Goal: Information Seeking & Learning: Learn about a topic

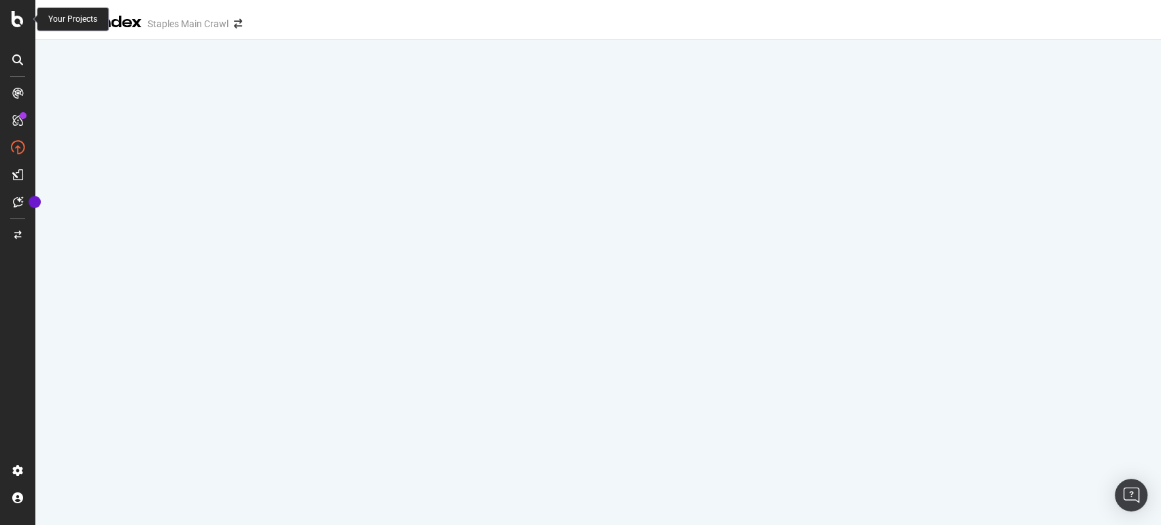
click at [16, 11] on icon at bounding box center [18, 19] width 12 height 16
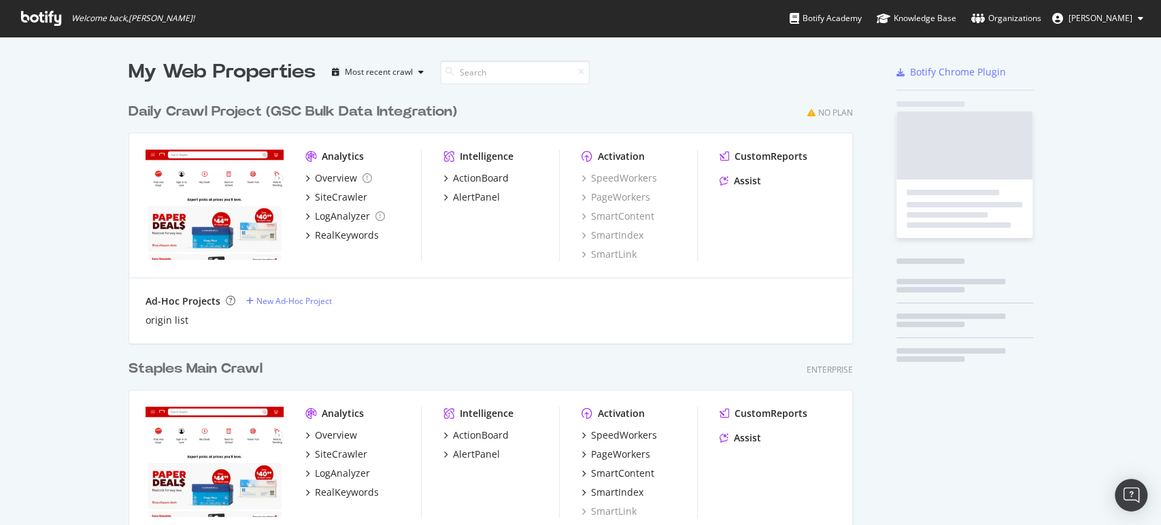
scroll to position [513, 1137]
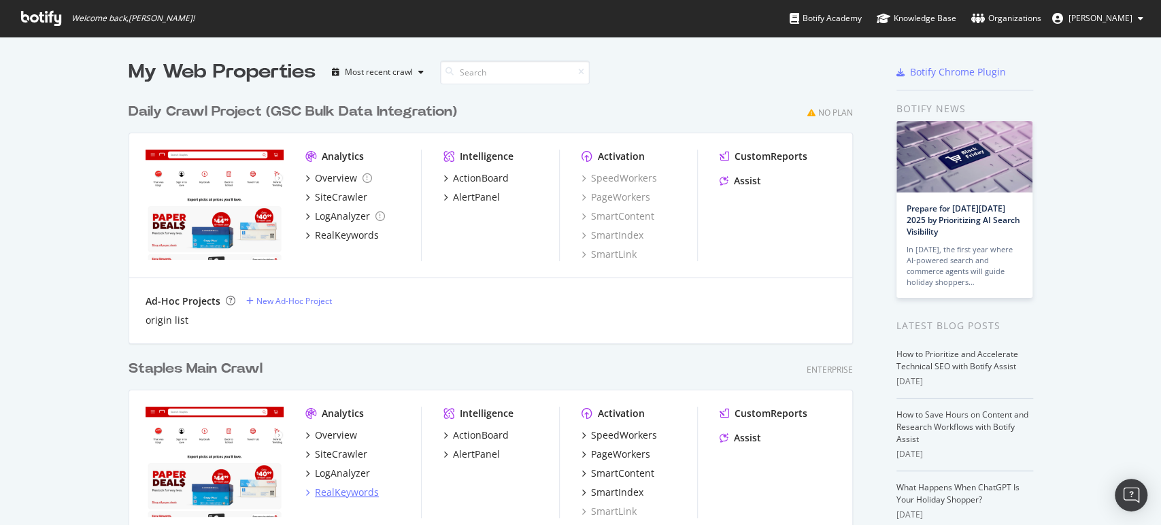
click at [348, 491] on div "RealKeywords" at bounding box center [347, 493] width 64 height 14
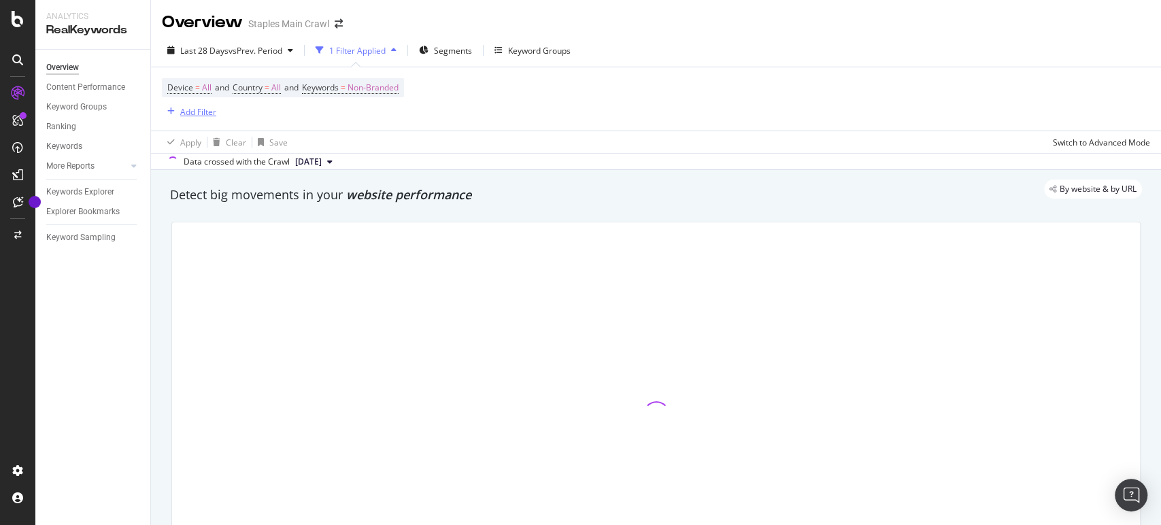
click at [207, 113] on div "Add Filter" at bounding box center [198, 112] width 36 height 12
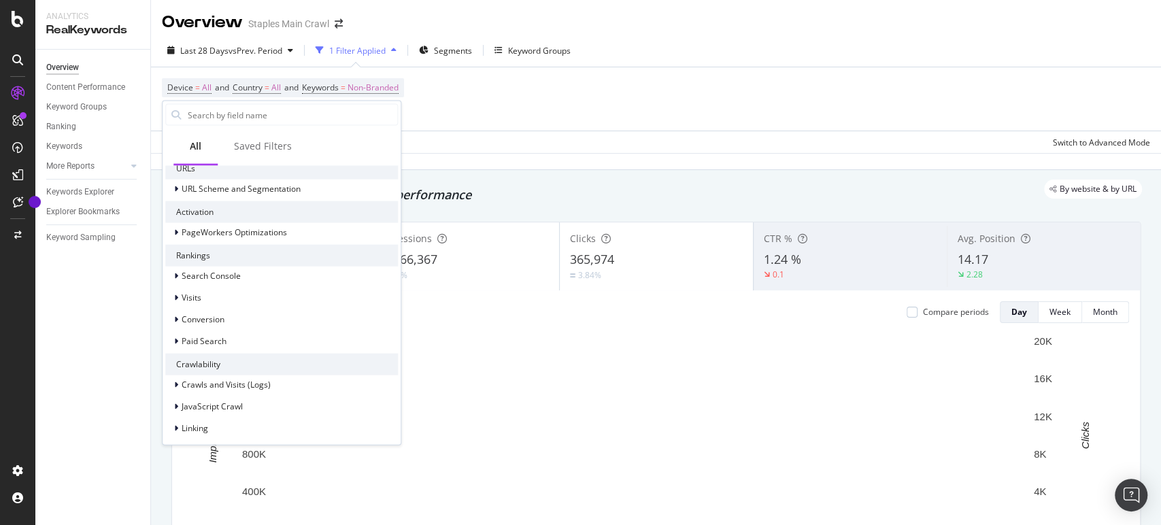
scroll to position [104, 0]
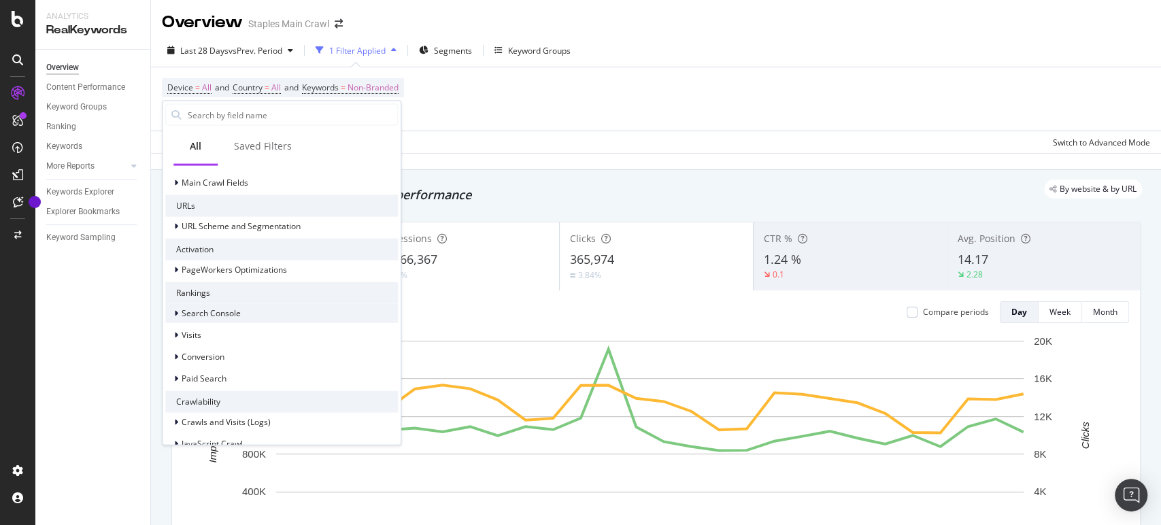
click at [176, 311] on icon at bounding box center [176, 313] width 4 height 8
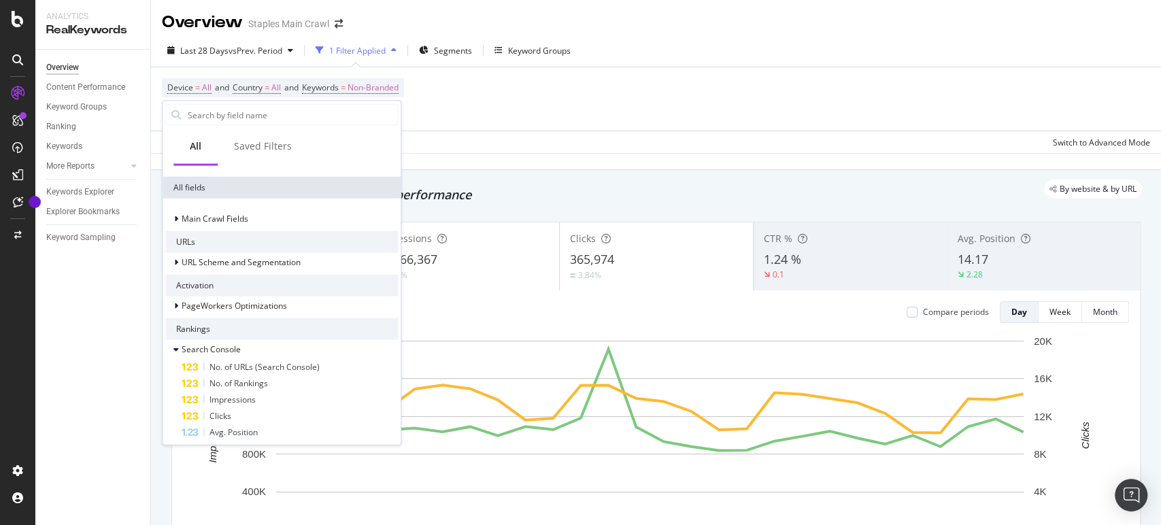
scroll to position [29, 0]
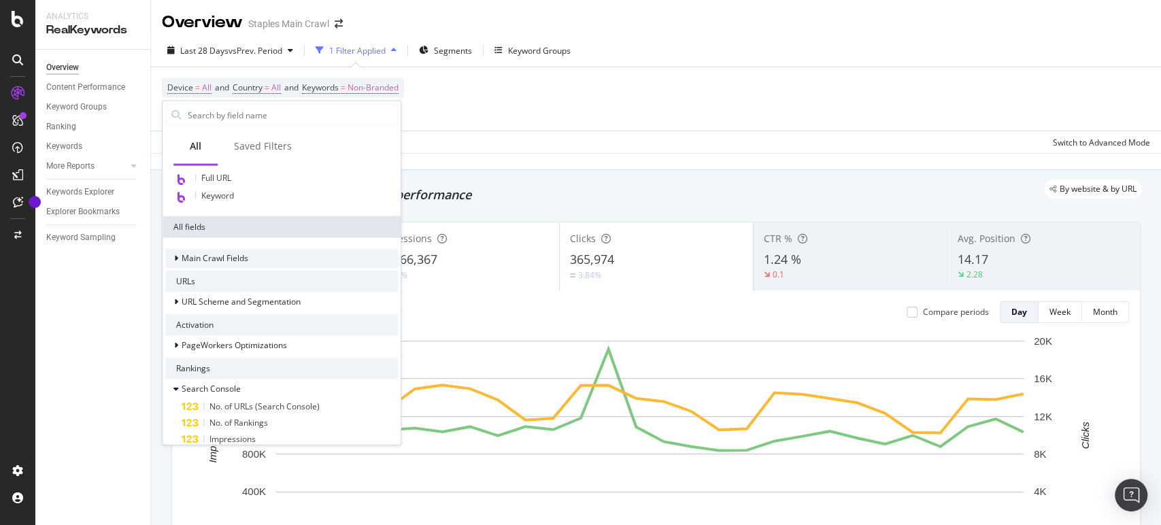
click at [231, 256] on span "Main Crawl Fields" at bounding box center [215, 258] width 67 height 12
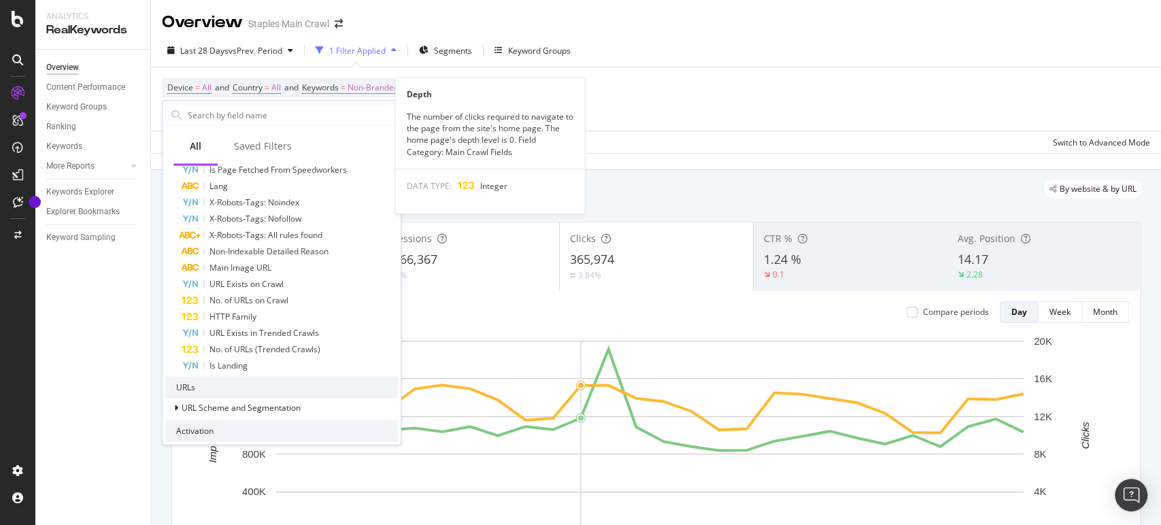
scroll to position [482, 0]
